Goal: Check status: Check status

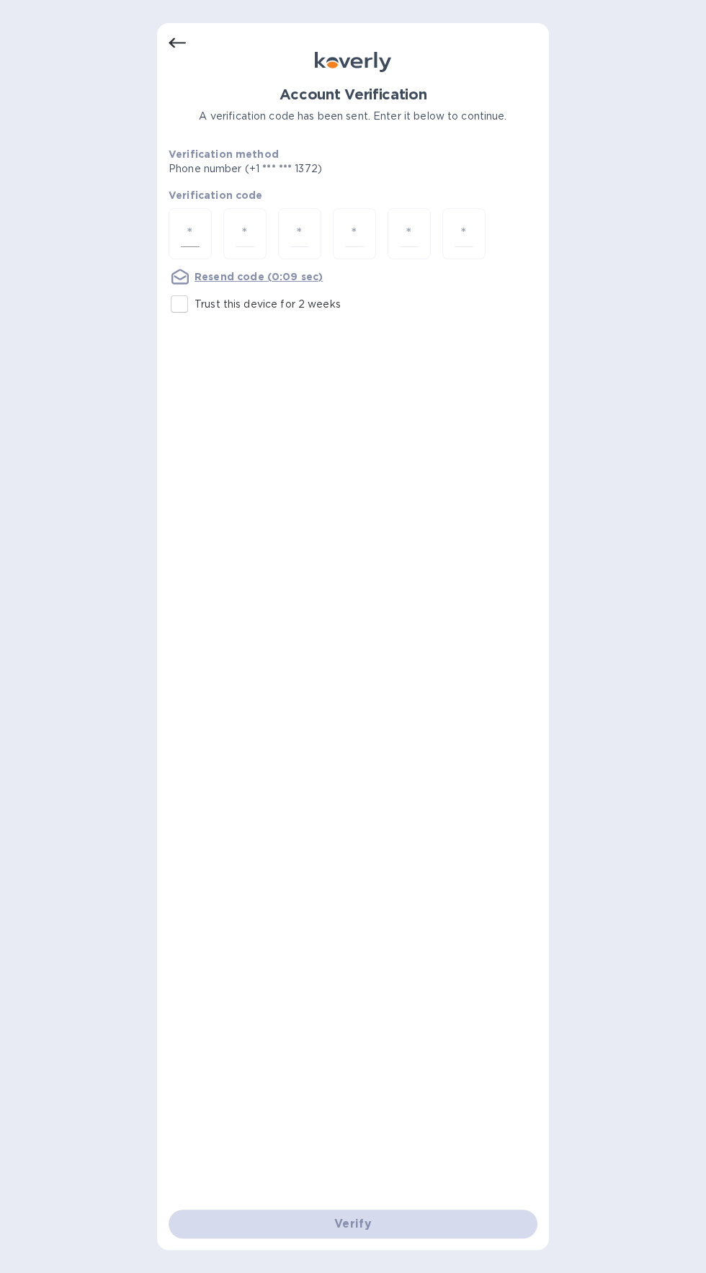
click at [194, 233] on input "number" at bounding box center [190, 233] width 19 height 27
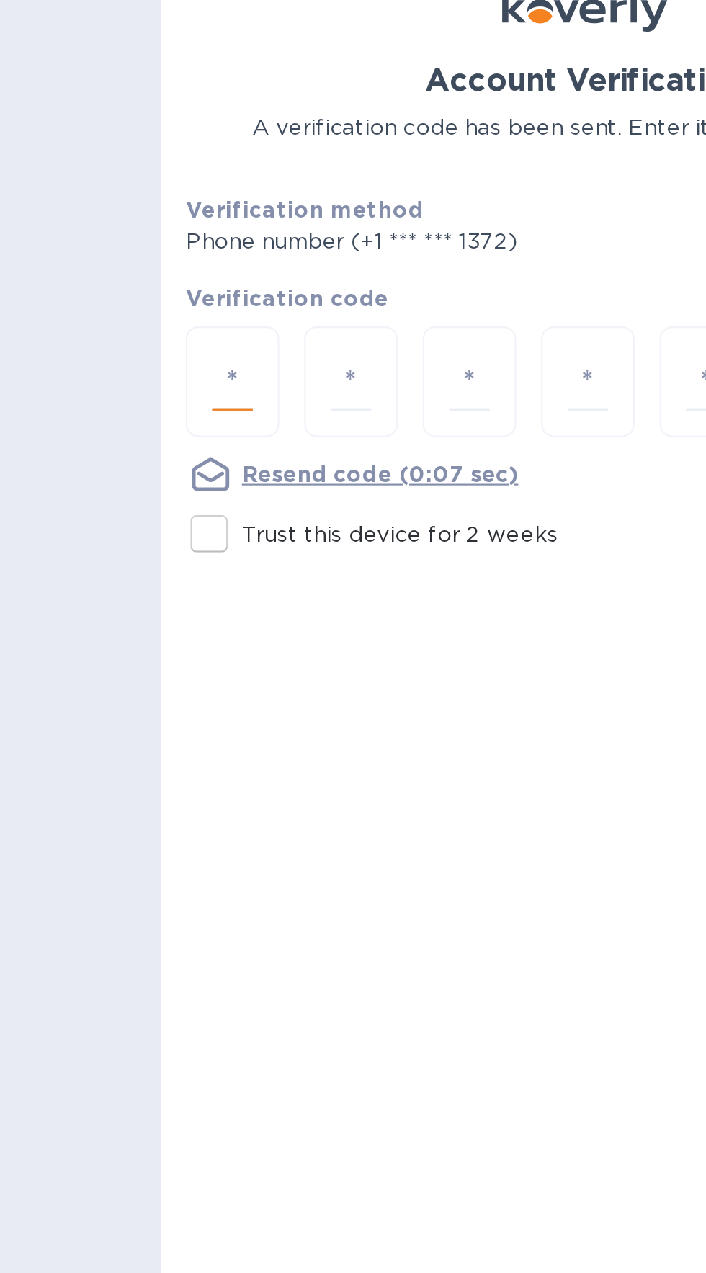
type input "3"
type input "0"
type input "3"
type input "1"
type input "8"
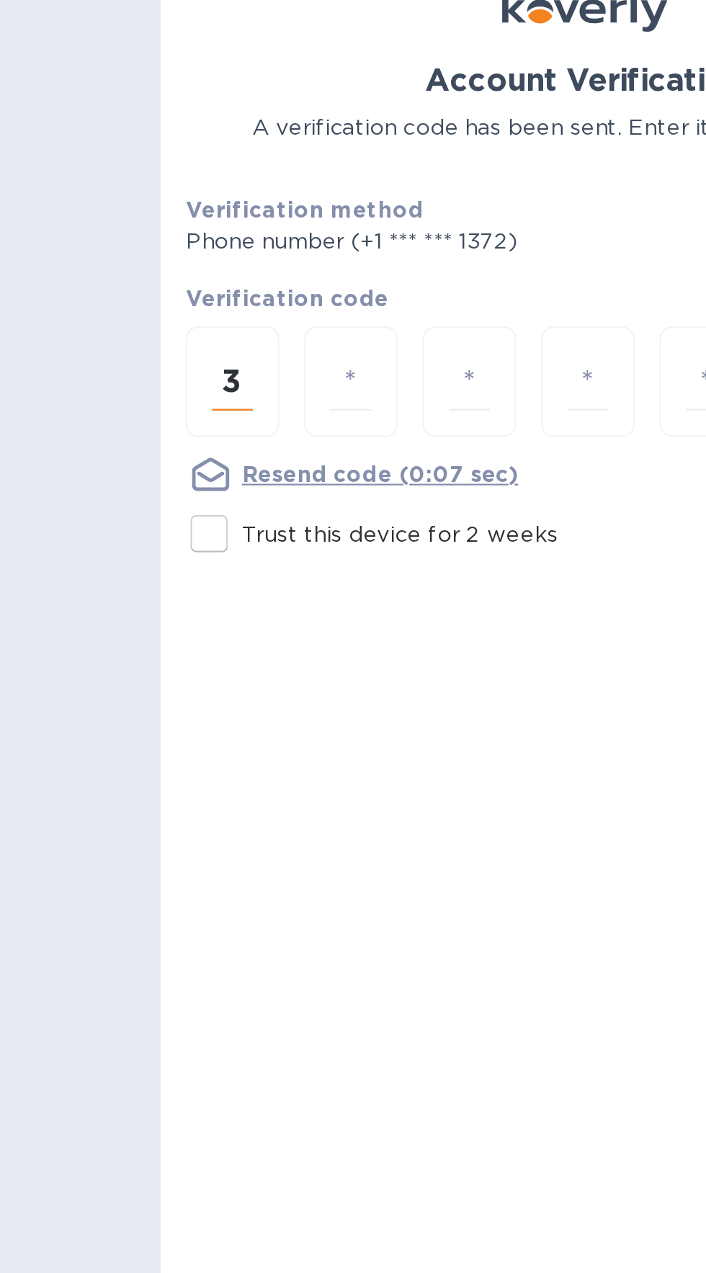
type input "9"
